Goal: Information Seeking & Learning: Learn about a topic

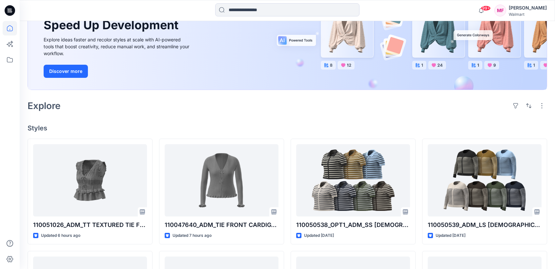
scroll to position [88, 0]
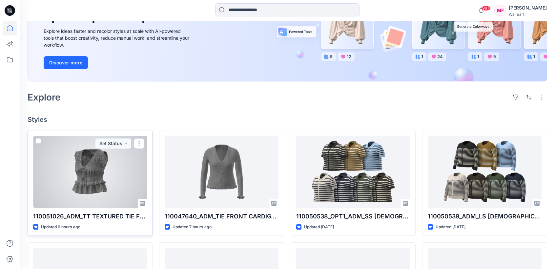
click at [122, 153] on div at bounding box center [90, 171] width 114 height 72
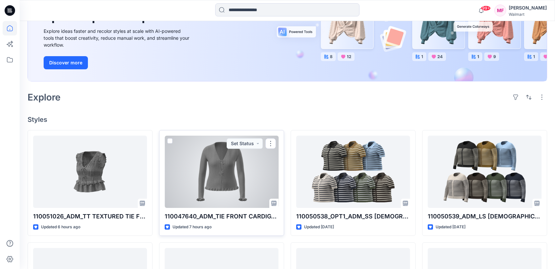
click at [214, 176] on div at bounding box center [222, 171] width 114 height 72
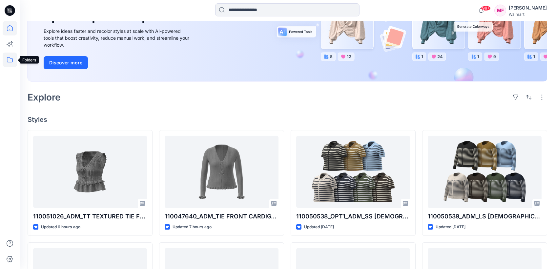
click at [8, 57] on icon at bounding box center [10, 59] width 14 height 14
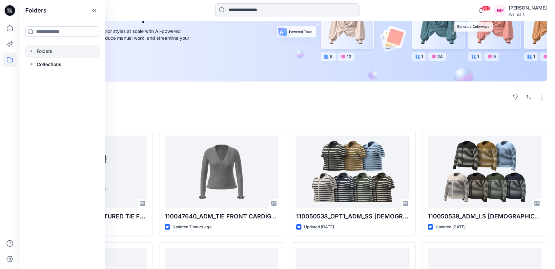
click at [32, 51] on icon "button" at bounding box center [31, 51] width 5 height 5
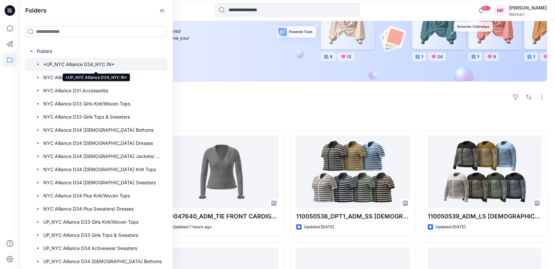
click at [62, 66] on div at bounding box center [96, 64] width 143 height 13
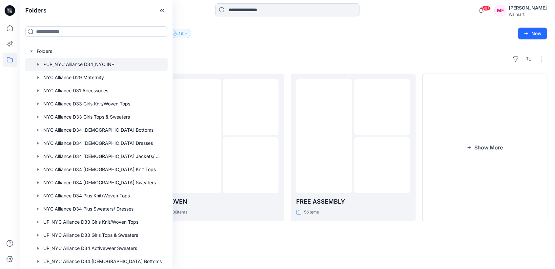
click at [298, 45] on div "Folders *UP_NYC Alliance D34_NYC IN* 13 New" at bounding box center [287, 33] width 535 height 25
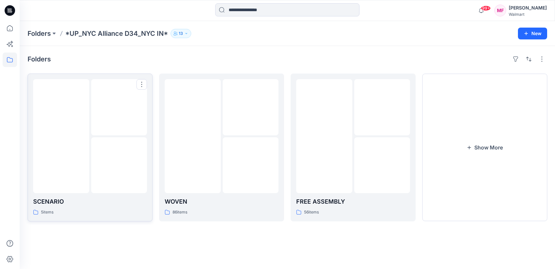
click at [119, 107] on img at bounding box center [119, 107] width 0 height 0
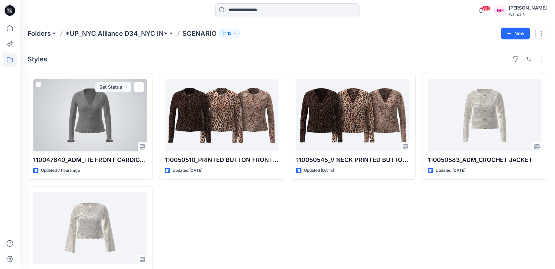
click at [107, 132] on div at bounding box center [90, 115] width 114 height 72
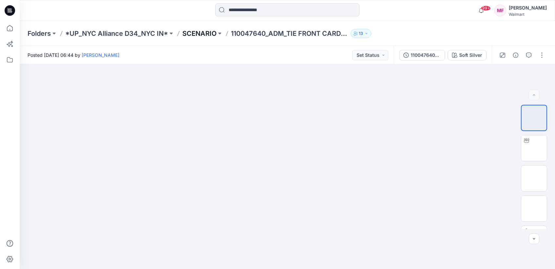
click at [199, 29] on p "SCENARIO" at bounding box center [199, 33] width 34 height 9
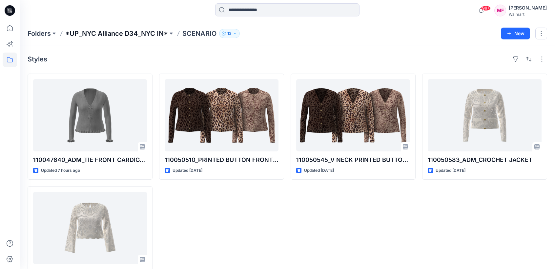
click at [150, 32] on p "*UP_NYC Alliance D34_NYC IN*" at bounding box center [116, 33] width 103 height 9
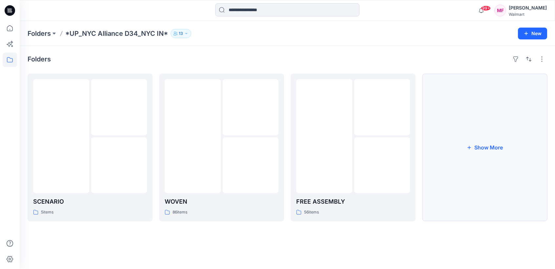
click at [458, 132] on button "Show More" at bounding box center [484, 147] width 125 height 148
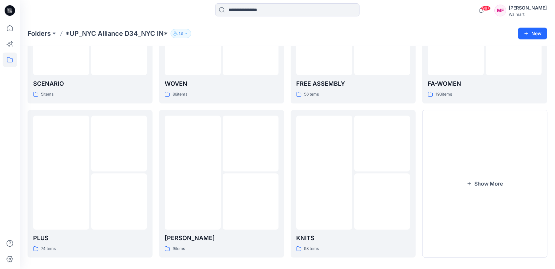
scroll to position [125, 0]
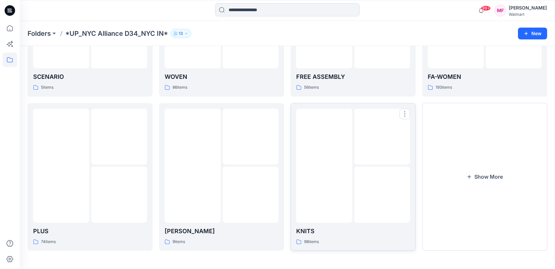
click at [382, 136] on img at bounding box center [382, 136] width 0 height 0
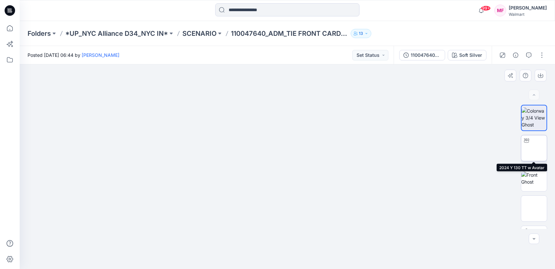
click at [534, 148] on img at bounding box center [534, 148] width 0 height 0
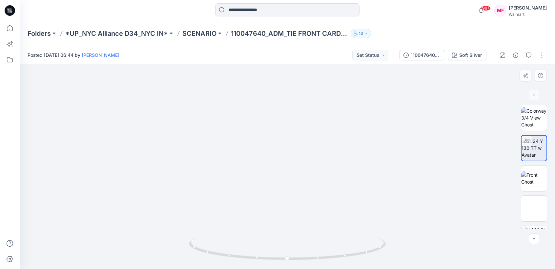
drag, startPoint x: 312, startPoint y: 97, endPoint x: 306, endPoint y: 151, distance: 54.1
drag, startPoint x: 292, startPoint y: 219, endPoint x: 292, endPoint y: 106, distance: 112.5
drag, startPoint x: 291, startPoint y: 154, endPoint x: 291, endPoint y: 105, distance: 48.9
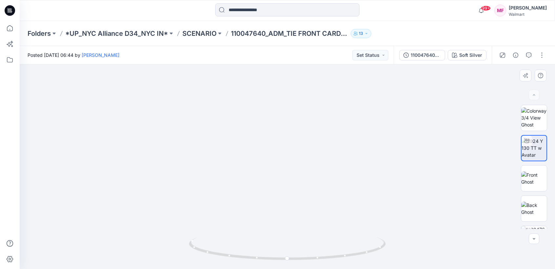
drag, startPoint x: 330, startPoint y: 113, endPoint x: 326, endPoint y: 153, distance: 40.2
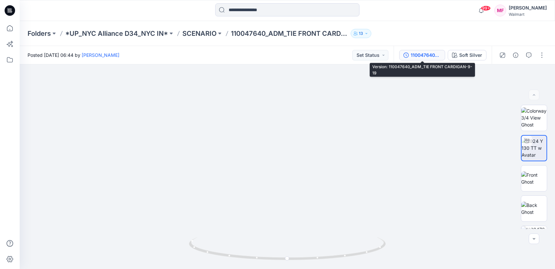
click at [414, 54] on div "110047640_ADM_TIE FRONT CARDIGAN-9-19" at bounding box center [426, 54] width 30 height 7
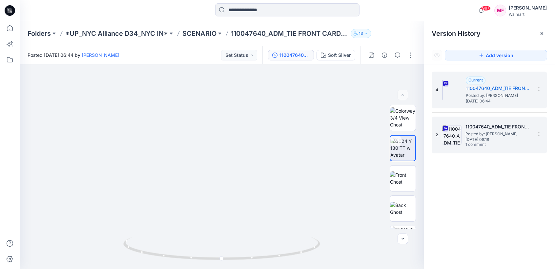
click at [491, 138] on span "Thursday, September 18, 2025 08:18" at bounding box center [498, 139] width 66 height 5
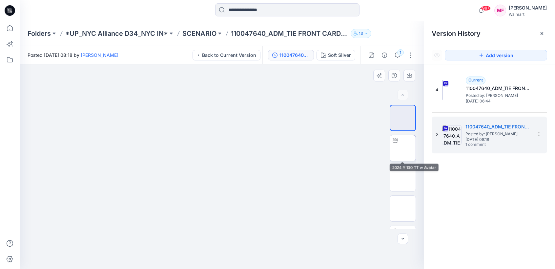
click at [403, 148] on img at bounding box center [403, 148] width 0 height 0
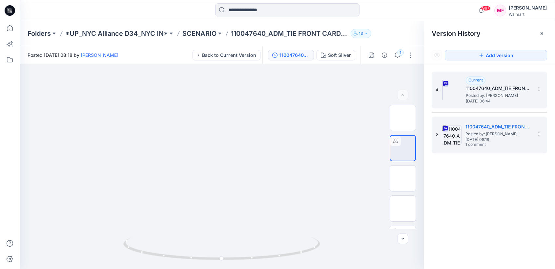
click at [476, 95] on span "Posted by: [PERSON_NAME]" at bounding box center [499, 95] width 66 height 7
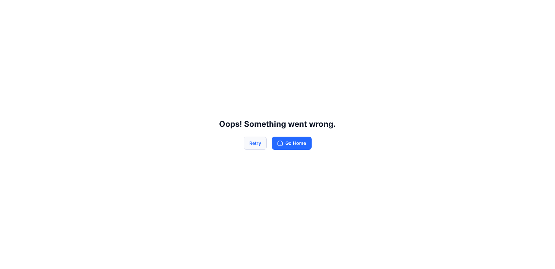
click at [249, 144] on button "Retry" at bounding box center [255, 142] width 23 height 13
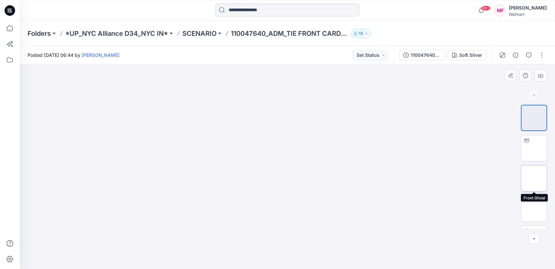
click at [534, 178] on img at bounding box center [534, 178] width 0 height 0
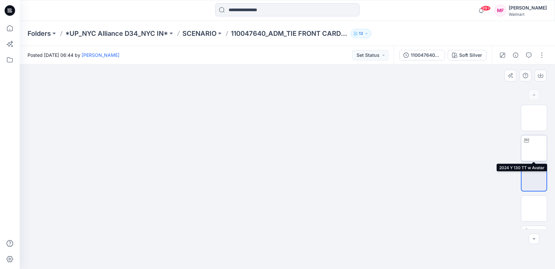
click at [534, 148] on img at bounding box center [534, 148] width 0 height 0
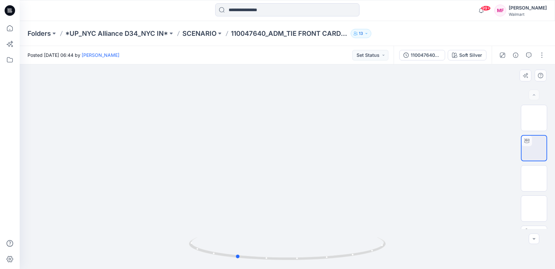
drag, startPoint x: 287, startPoint y: 259, endPoint x: 436, endPoint y: 192, distance: 163.1
click at [436, 192] on div at bounding box center [287, 166] width 535 height 204
drag, startPoint x: 241, startPoint y: 257, endPoint x: 296, endPoint y: 255, distance: 54.8
click at [296, 255] on icon at bounding box center [288, 249] width 198 height 25
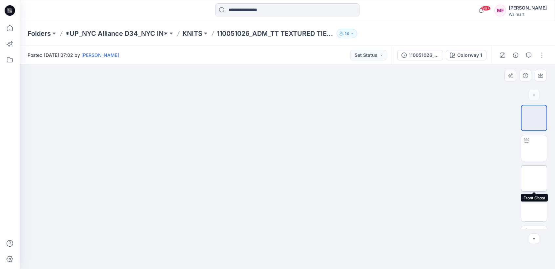
click at [534, 178] on img at bounding box center [534, 178] width 0 height 0
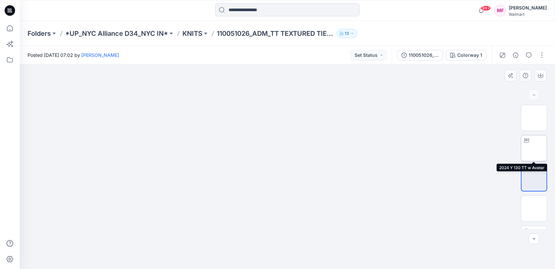
click at [534, 148] on img at bounding box center [534, 148] width 0 height 0
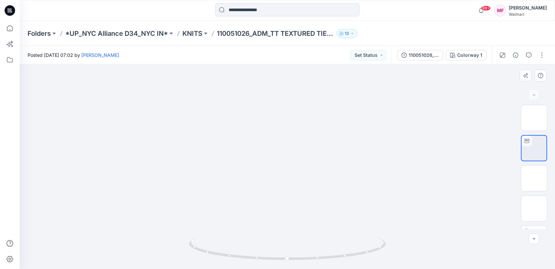
drag, startPoint x: 350, startPoint y: 100, endPoint x: 348, endPoint y: 104, distance: 4.3
drag, startPoint x: 335, startPoint y: 213, endPoint x: 335, endPoint y: 172, distance: 41.3
drag, startPoint x: 320, startPoint y: 163, endPoint x: 319, endPoint y: 233, distance: 69.9
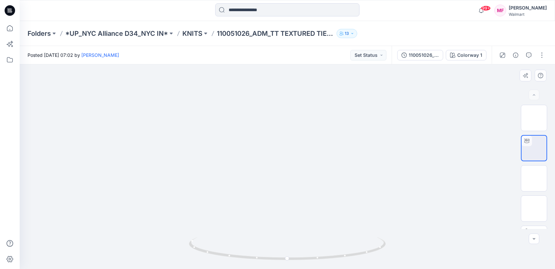
click at [534, 208] on img at bounding box center [534, 208] width 0 height 0
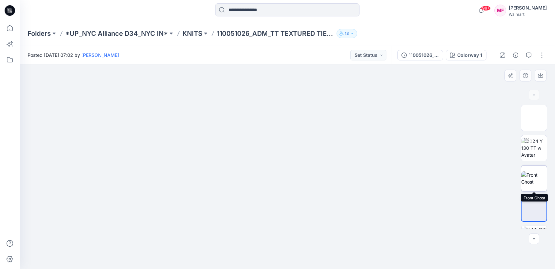
click at [534, 180] on img at bounding box center [534, 178] width 26 height 14
click at [302, 106] on img at bounding box center [287, 106] width 100 height 0
click at [413, 154] on div at bounding box center [287, 166] width 535 height 204
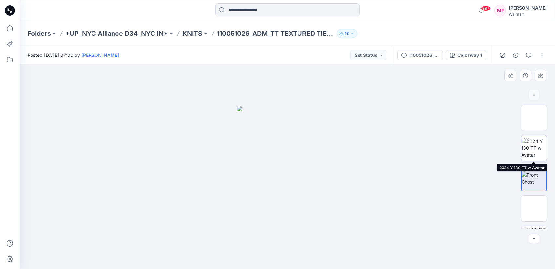
click at [536, 145] on img at bounding box center [534, 147] width 26 height 21
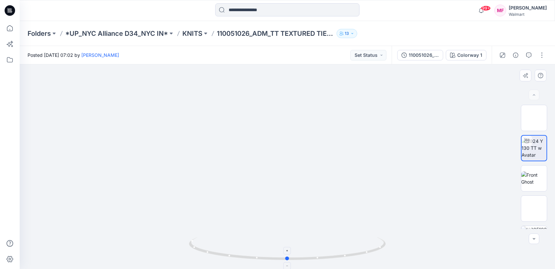
click at [286, 259] on circle at bounding box center [288, 258] width 4 height 4
drag, startPoint x: 287, startPoint y: 258, endPoint x: 288, endPoint y: 262, distance: 4.3
click at [288, 261] on icon at bounding box center [288, 249] width 198 height 25
click at [287, 261] on icon at bounding box center [288, 249] width 198 height 25
drag, startPoint x: 325, startPoint y: 101, endPoint x: 326, endPoint y: 157, distance: 56.1
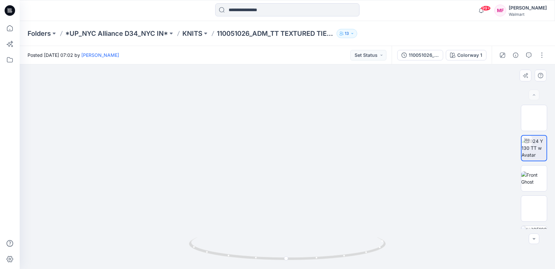
drag, startPoint x: 442, startPoint y: 153, endPoint x: 440, endPoint y: 136, distance: 17.1
